Goal: Navigation & Orientation: Find specific page/section

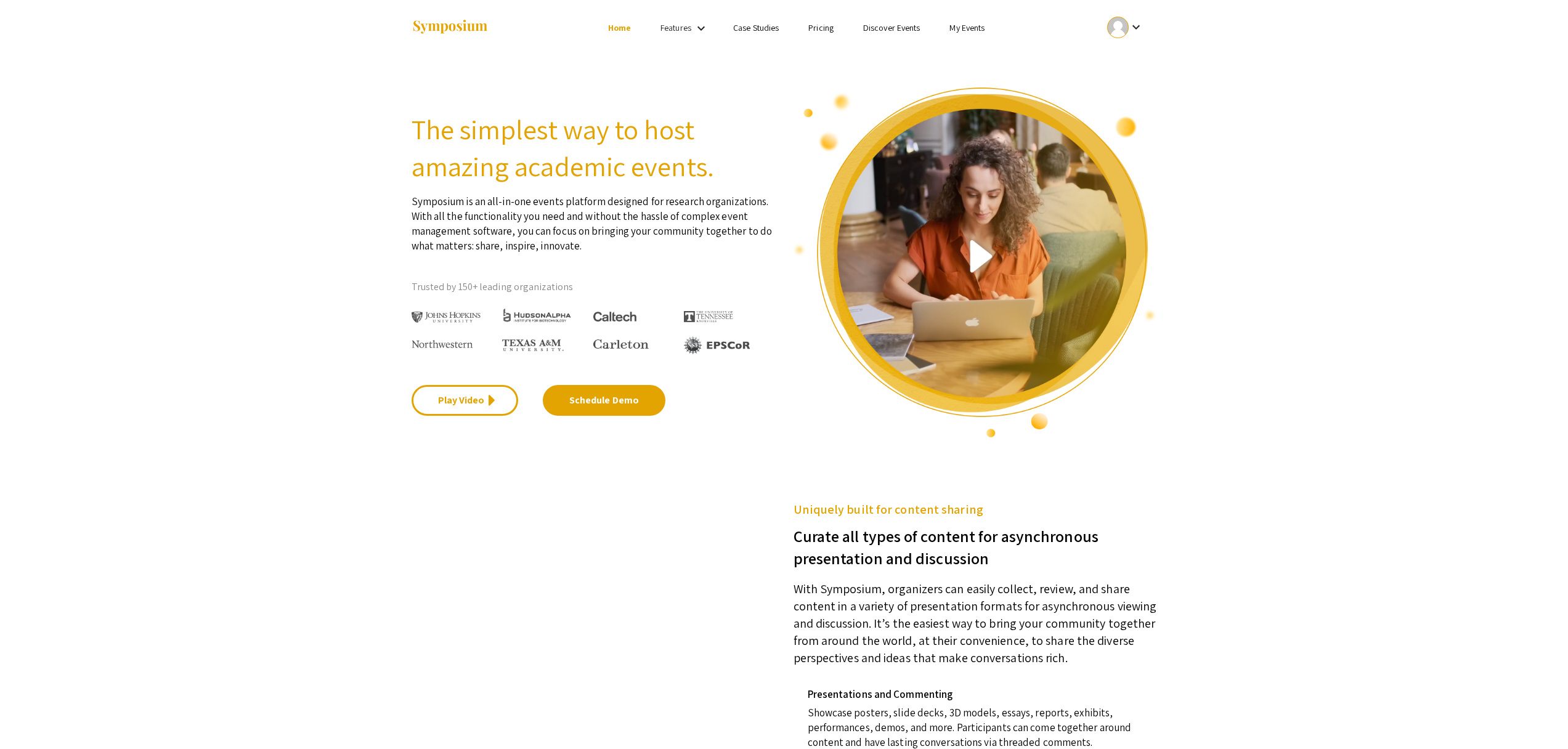
click at [1133, 26] on mat-icon "keyboard_arrow_down" at bounding box center [1135, 27] width 15 height 15
click at [966, 27] on div at bounding box center [784, 374] width 1568 height 749
click at [966, 27] on link "My Events" at bounding box center [967, 27] width 35 height 12
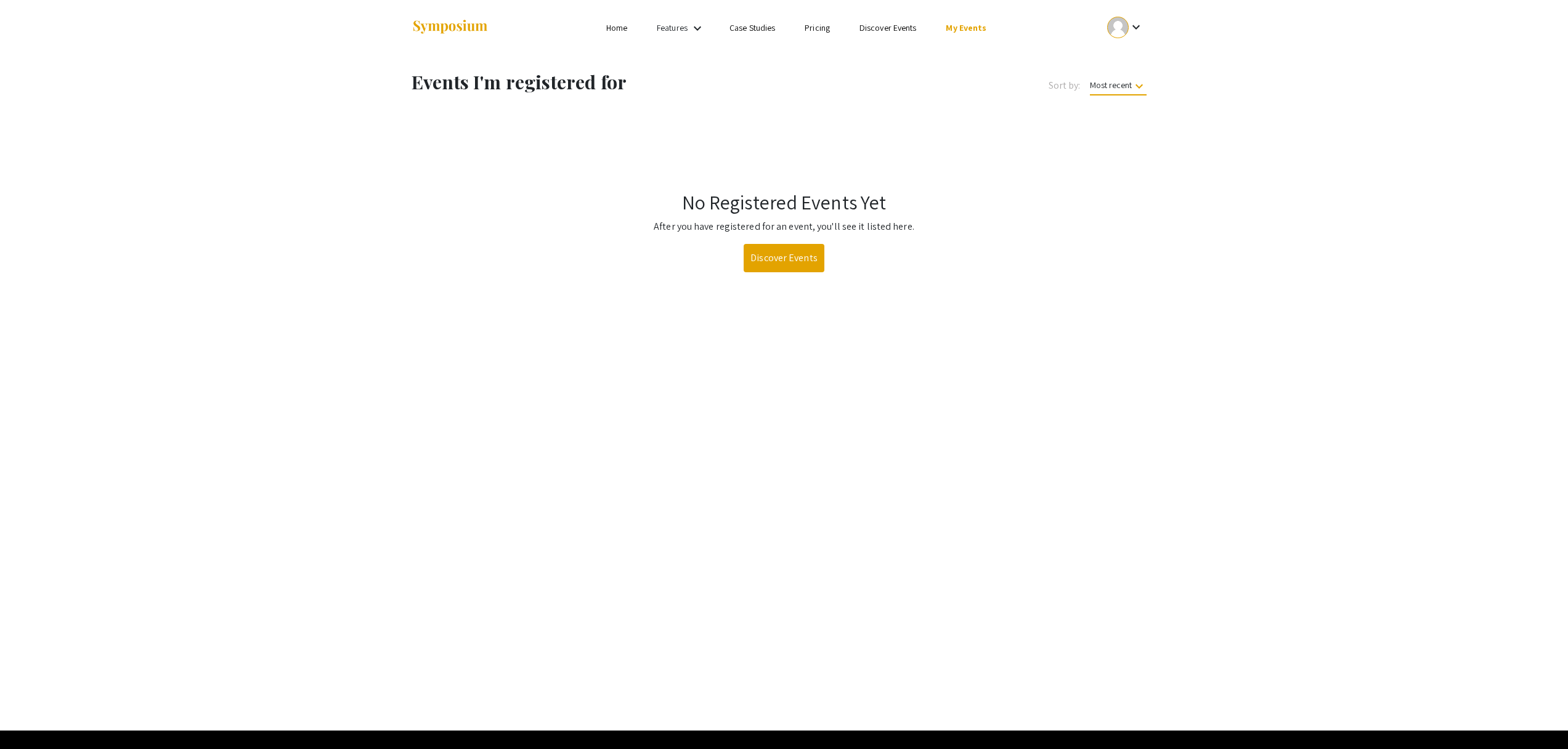
click at [1131, 25] on mat-icon "keyboard_arrow_down" at bounding box center [1135, 27] width 15 height 15
click at [1132, 53] on button "My Account" at bounding box center [1131, 60] width 75 height 29
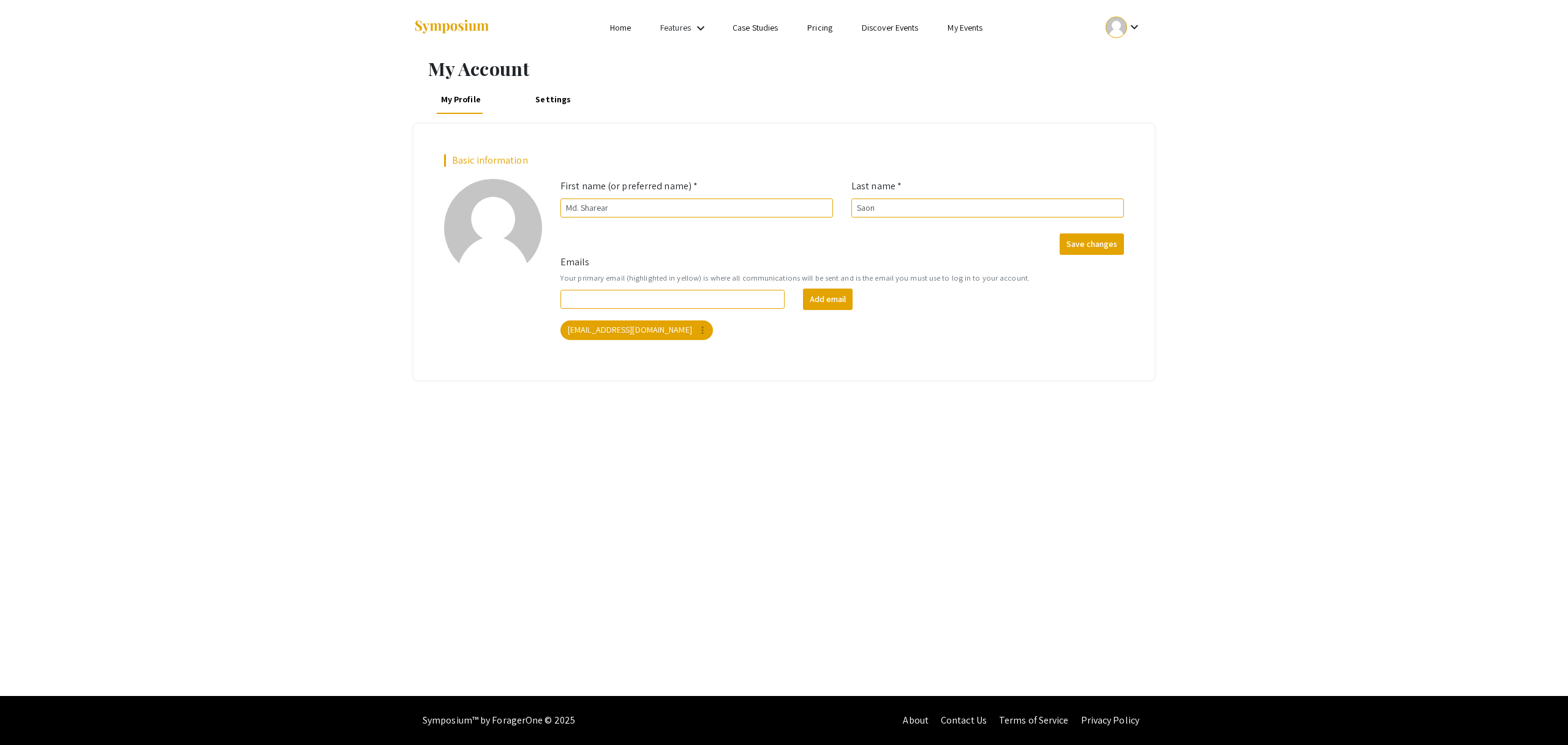
click at [981, 23] on link "My Events" at bounding box center [965, 27] width 35 height 11
